Goal: Check status

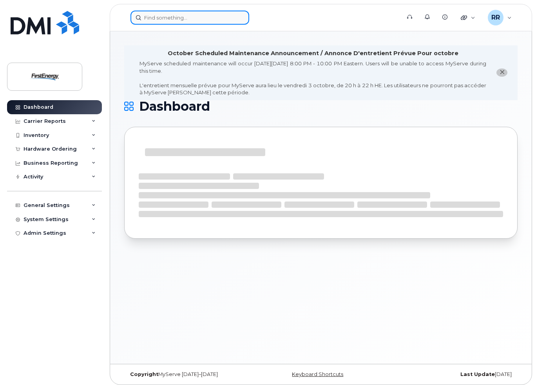
click at [187, 18] on input at bounding box center [189, 18] width 119 height 14
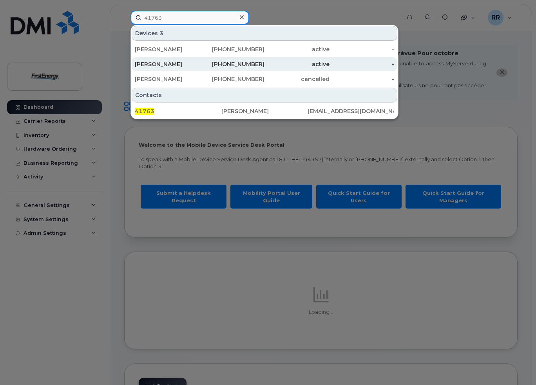
type input "41763"
click at [197, 67] on div "[PERSON_NAME]" at bounding box center [167, 64] width 65 height 8
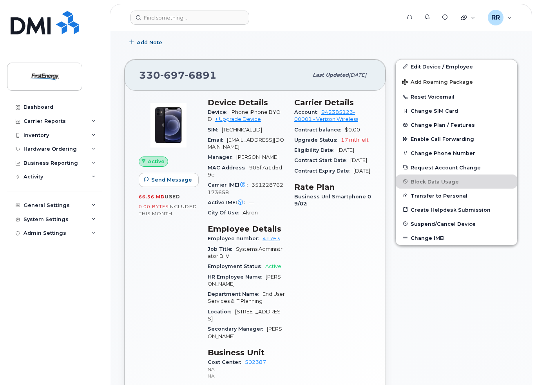
scroll to position [274, 0]
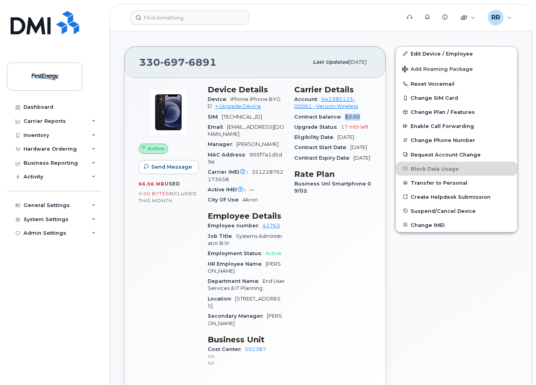
drag, startPoint x: 343, startPoint y: 123, endPoint x: 373, endPoint y: 127, distance: 30.1
click at [373, 127] on div "Carrier Details Account 942385123-00001 - Verizon Wireless Contract balance $0.…" at bounding box center [332, 229] width 87 height 299
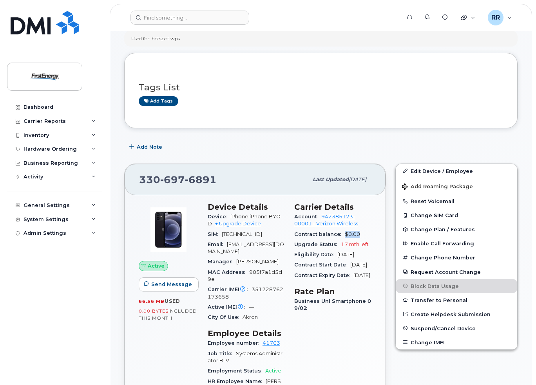
scroll to position [157, 0]
